Goal: Information Seeking & Learning: Learn about a topic

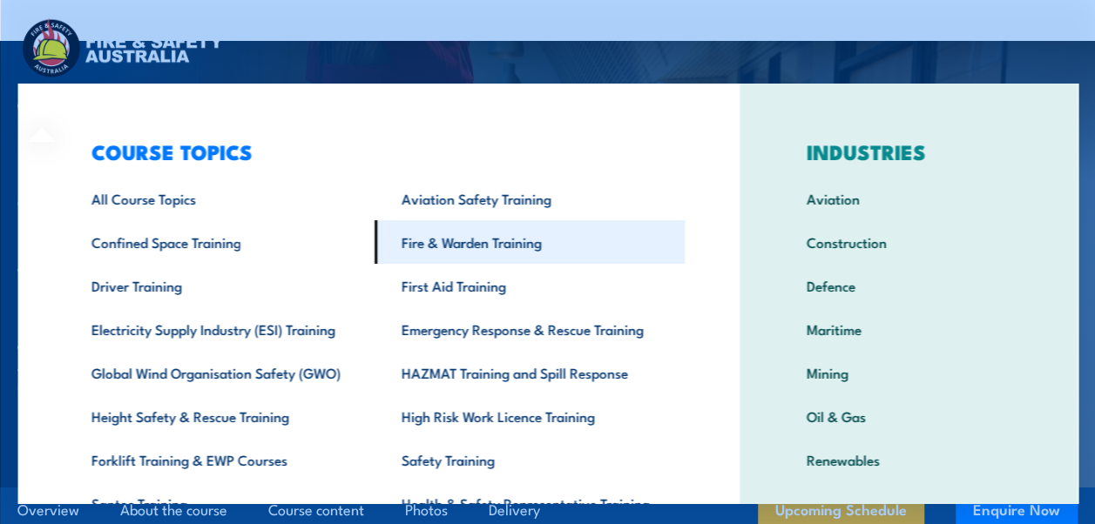
click at [517, 255] on link "Fire & Warden Training" at bounding box center [529, 242] width 310 height 44
